Goal: Information Seeking & Learning: Find specific fact

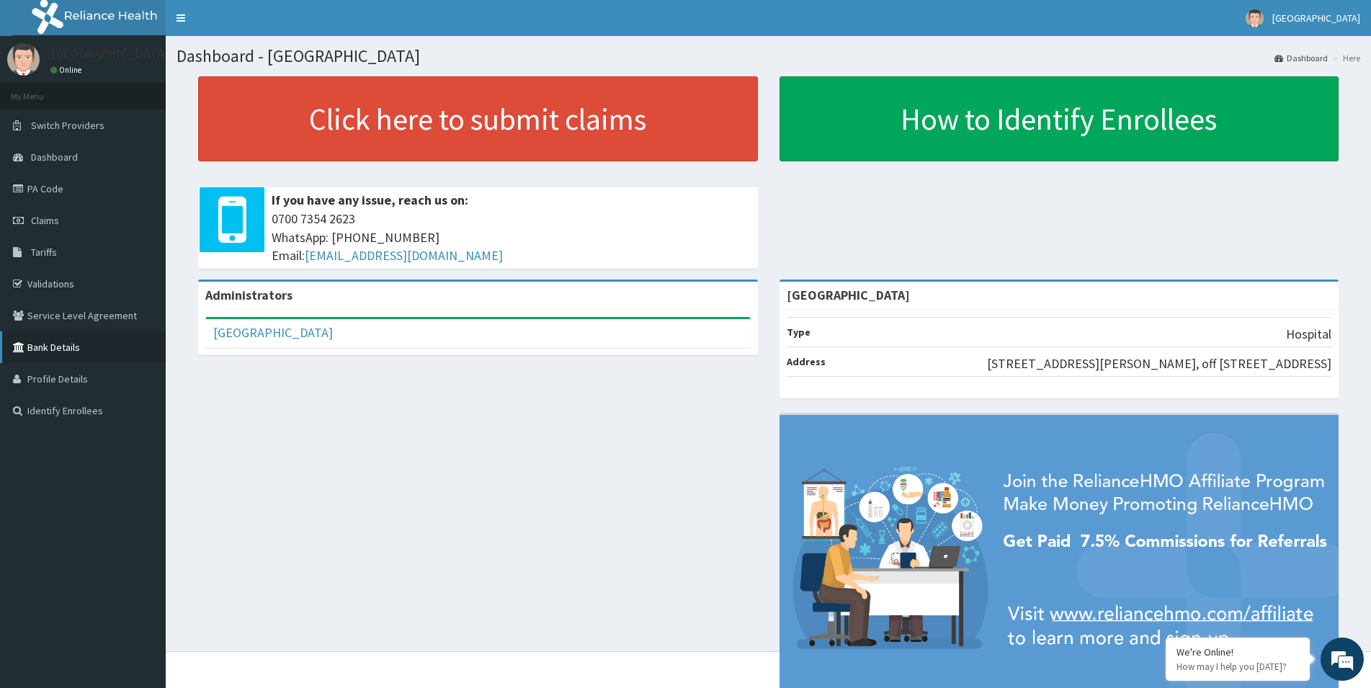
scroll to position [59, 0]
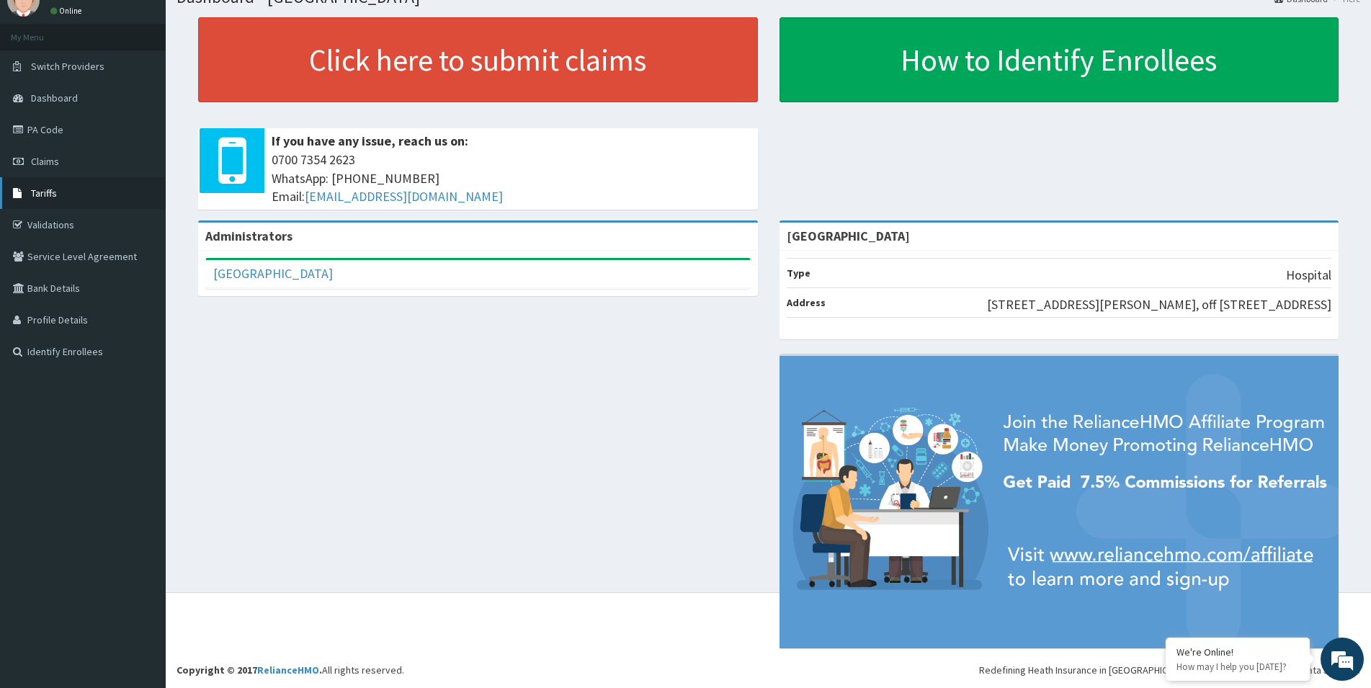
click at [45, 195] on span "Tariffs" at bounding box center [44, 193] width 26 height 13
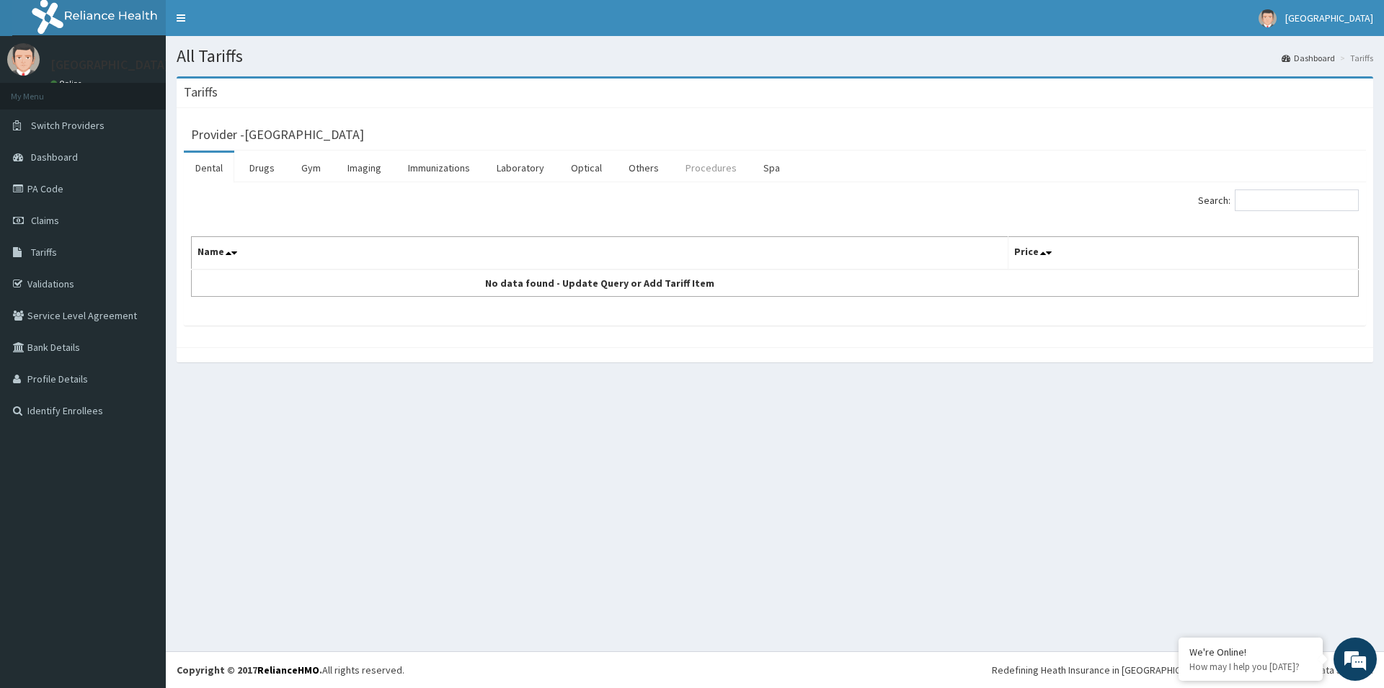
click at [683, 165] on link "Procedures" at bounding box center [711, 168] width 74 height 30
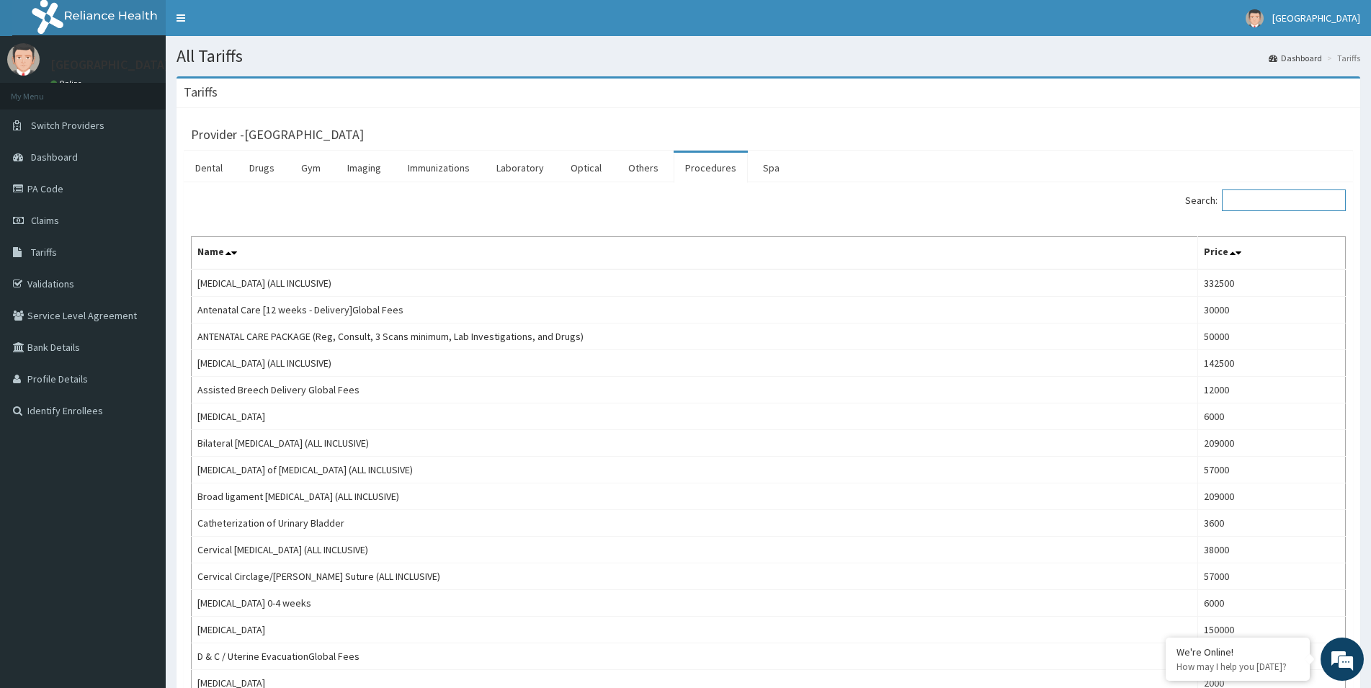
click at [1254, 197] on input "Search:" at bounding box center [1284, 201] width 124 height 22
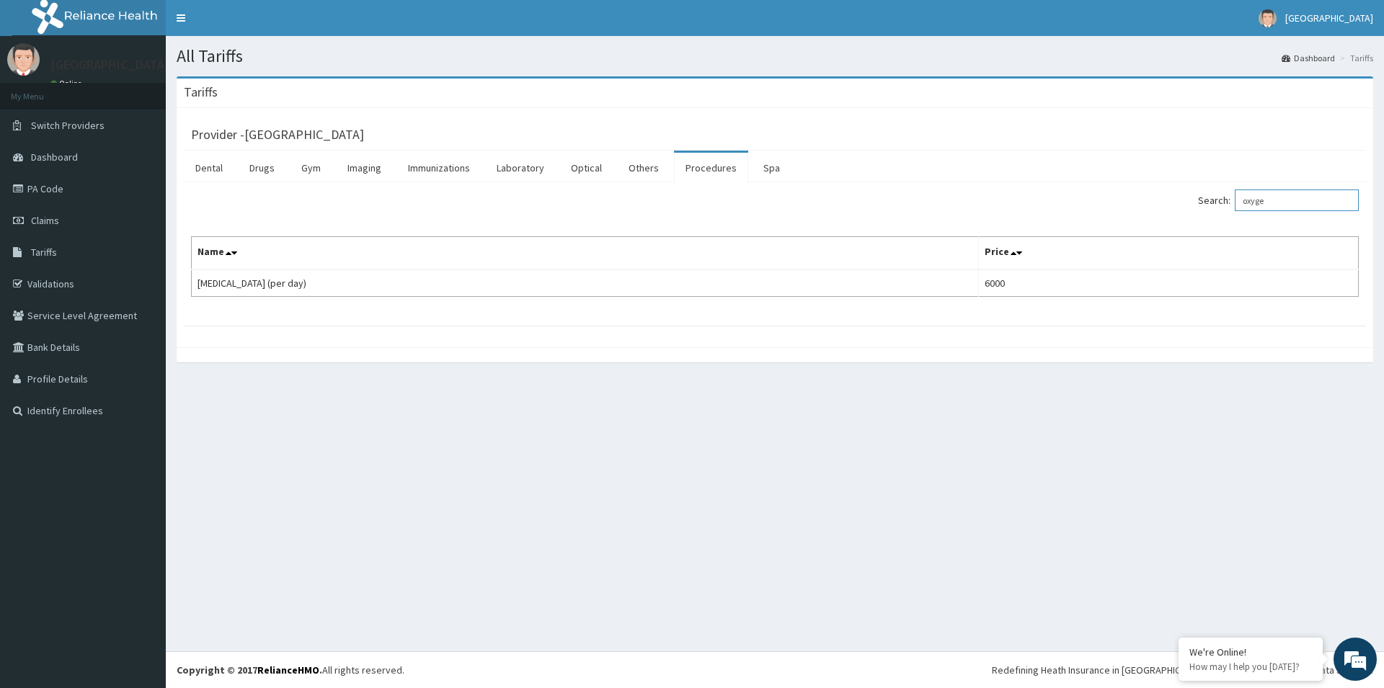
type input "oxyge"
